Goal: Transaction & Acquisition: Purchase product/service

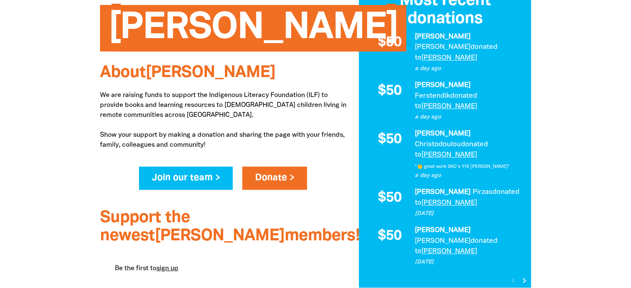
scroll to position [208, 0]
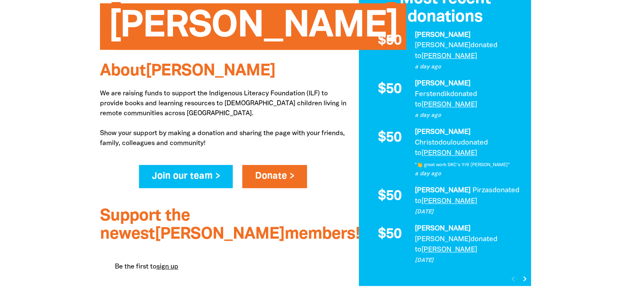
click at [524, 274] on icon "chevron_right" at bounding box center [525, 279] width 10 height 10
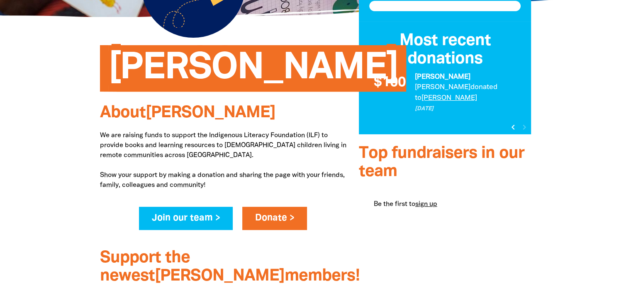
scroll to position [125, 0]
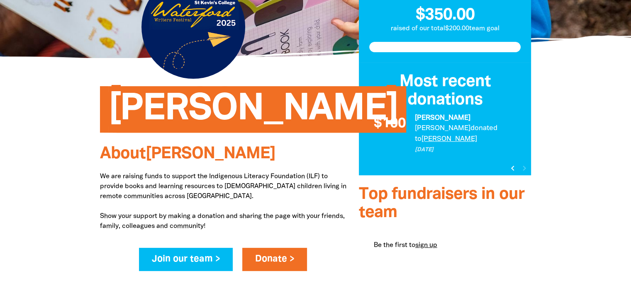
click at [513, 164] on icon "chevron_left" at bounding box center [513, 169] width 10 height 10
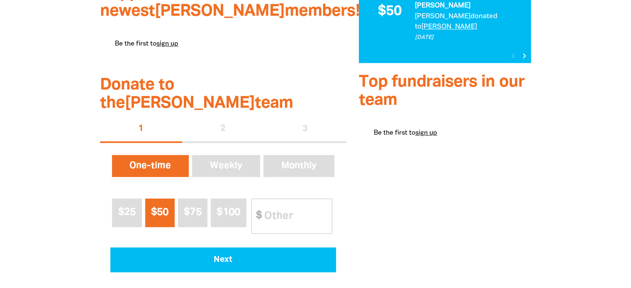
scroll to position [440, 0]
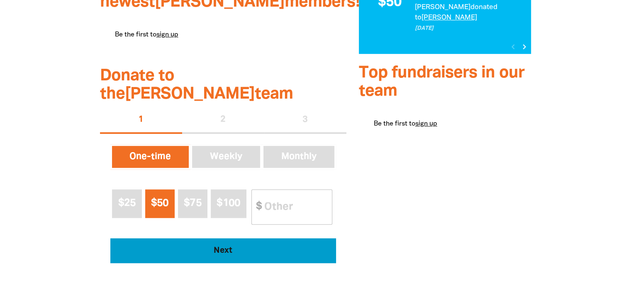
click at [184, 247] on span "Next" at bounding box center [223, 251] width 203 height 8
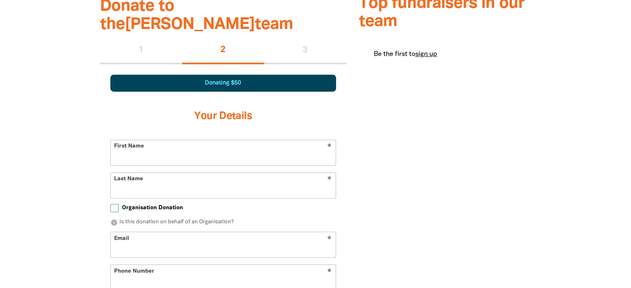
select select "AU"
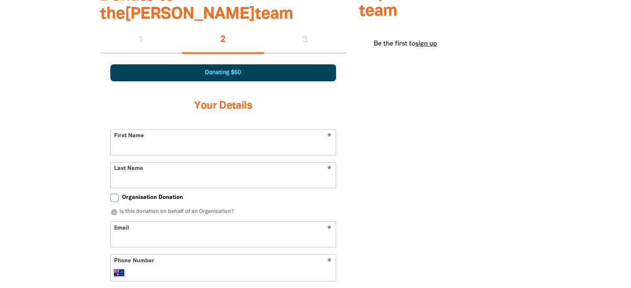
click at [159, 130] on input "First Name" at bounding box center [223, 142] width 225 height 25
type input "[PERSON_NAME]"
type input "Pirzas"
type input "[EMAIL_ADDRESS][DOMAIN_NAME]"
type input "0409 027 856"
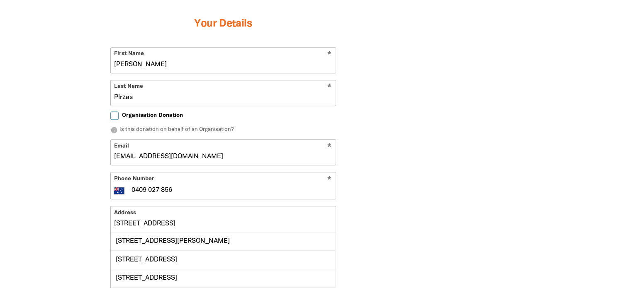
scroll to position [603, 0]
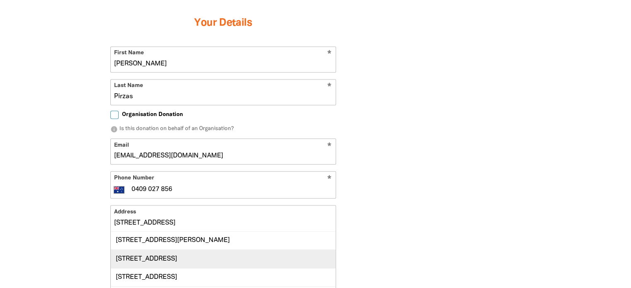
click at [236, 250] on div "[STREET_ADDRESS]" at bounding box center [223, 259] width 225 height 18
type input "[STREET_ADDRESS]"
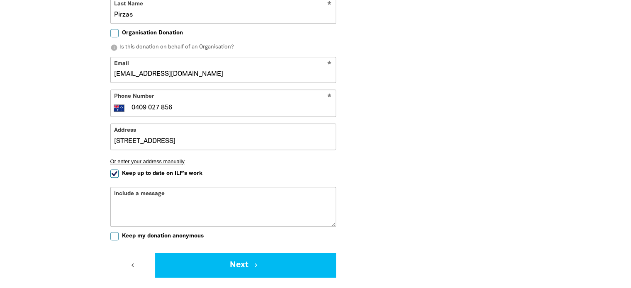
scroll to position [686, 0]
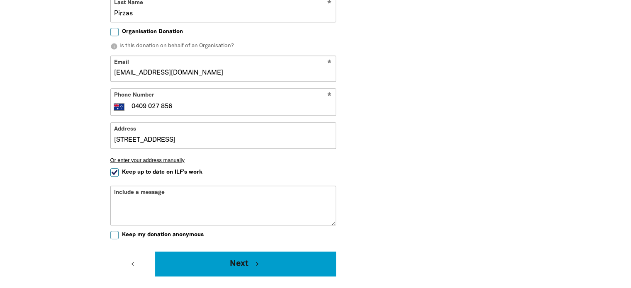
click at [252, 252] on button "Next chevron_right" at bounding box center [245, 264] width 181 height 25
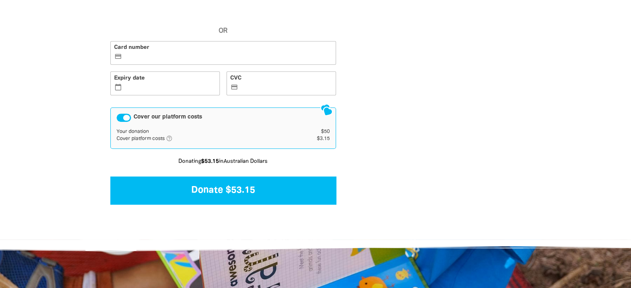
scroll to position [528, 0]
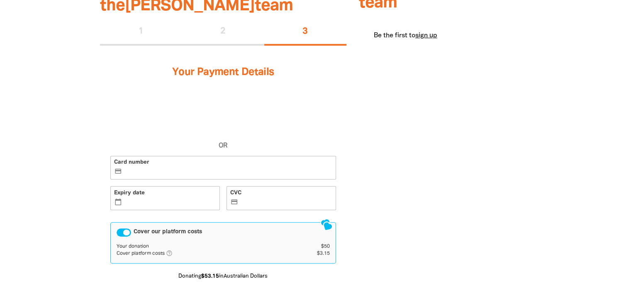
click at [141, 156] on label "Card number credit_card" at bounding box center [223, 168] width 226 height 24
click at [141, 169] on input "Card number credit_card" at bounding box center [228, 169] width 208 height 0
click at [144, 186] on label "Expiry date calendar_today" at bounding box center [165, 198] width 110 height 24
click at [144, 199] on input "Expiry date calendar_today" at bounding box center [170, 199] width 92 height 0
click at [150, 156] on label "Card number credit_card" at bounding box center [223, 168] width 226 height 24
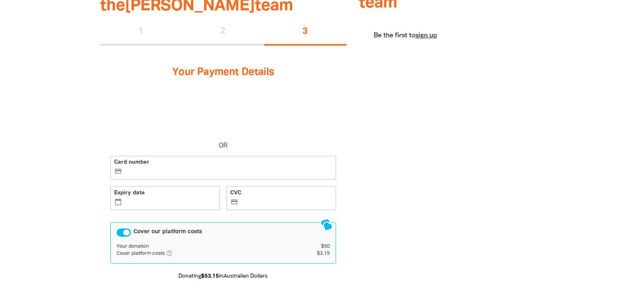
click at [150, 169] on input "Card number credit_card" at bounding box center [228, 169] width 208 height 0
click at [246, 199] on iframe at bounding box center [286, 202] width 92 height 7
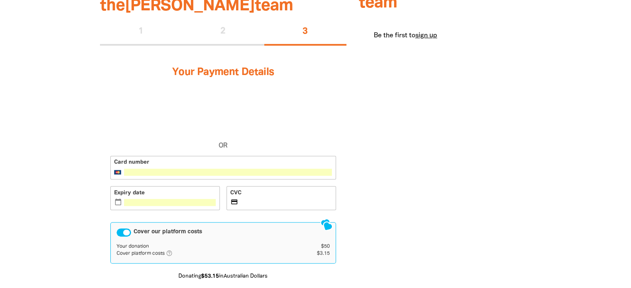
click at [170, 250] on icon "help_outlined" at bounding box center [172, 253] width 13 height 7
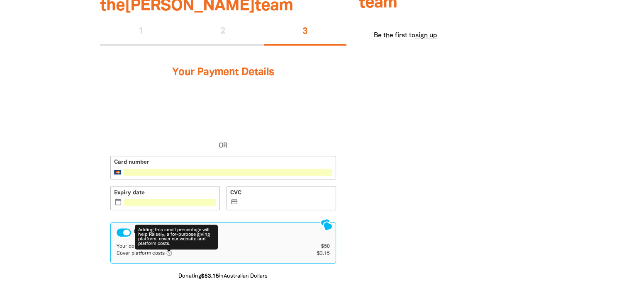
click at [170, 250] on icon "help_outlined" at bounding box center [172, 253] width 13 height 7
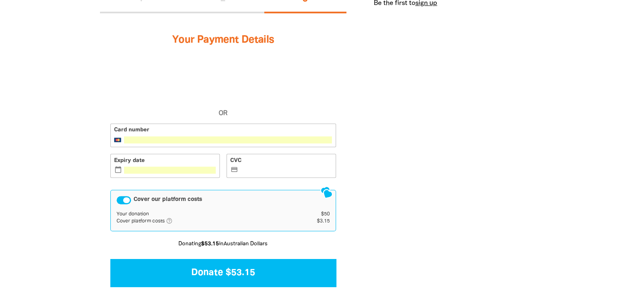
scroll to position [611, 0]
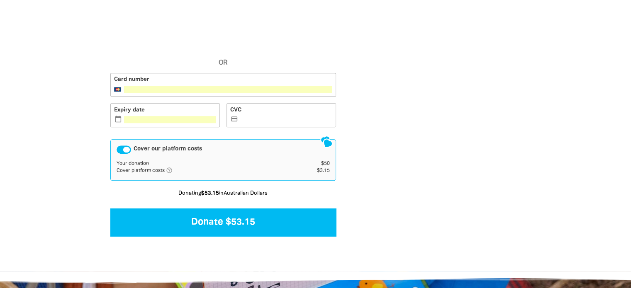
click at [123, 146] on div "Cover our platform costs" at bounding box center [124, 150] width 15 height 8
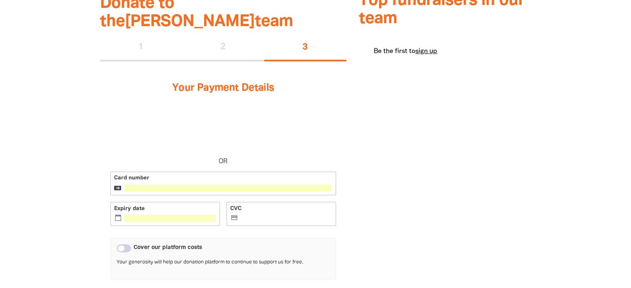
scroll to position [570, 0]
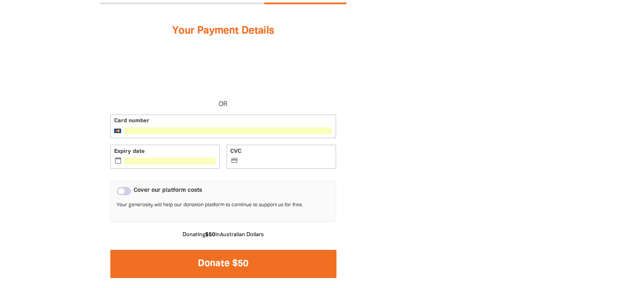
click at [216, 250] on button "Donate $50" at bounding box center [223, 264] width 226 height 28
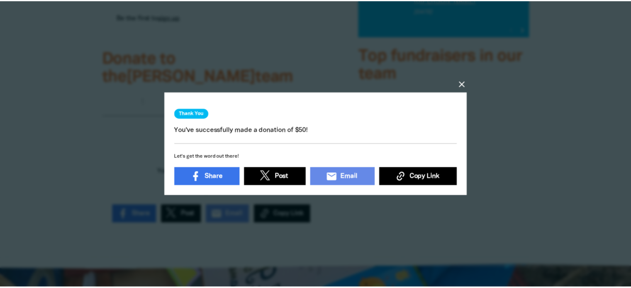
scroll to position [457, 0]
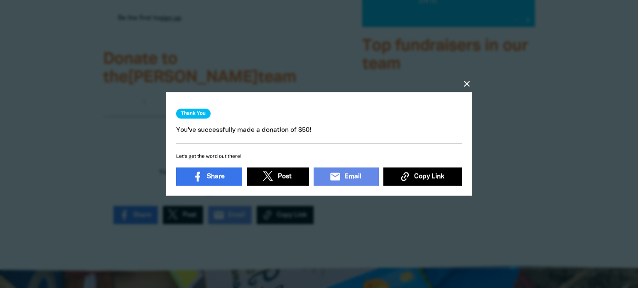
click at [467, 79] on icon "close" at bounding box center [467, 84] width 10 height 10
